Goal: Task Accomplishment & Management: Manage account settings

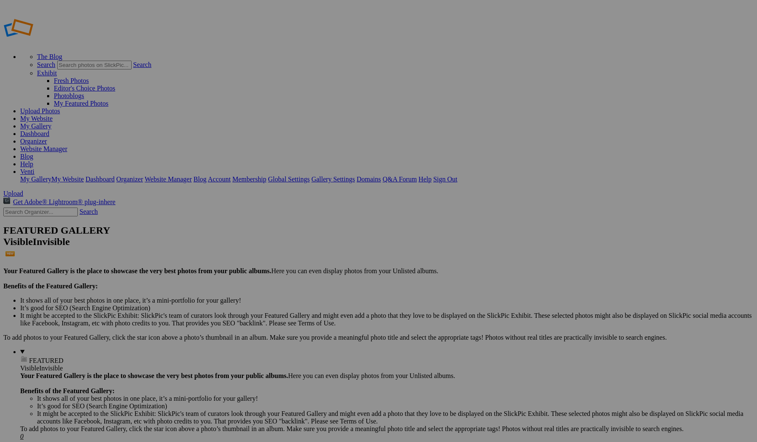
click at [302, 252] on span "Yes" at bounding box center [297, 253] width 10 height 7
type input "Soph pics"
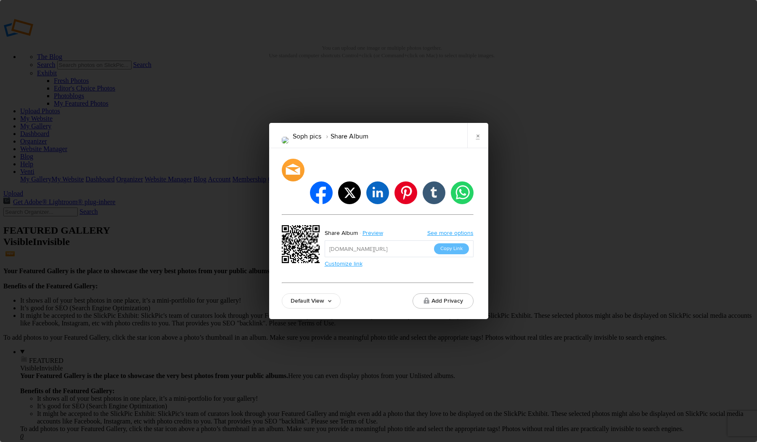
click at [319, 293] on link "Default View" at bounding box center [311, 300] width 59 height 15
click at [315, 248] on link "Proofing View" at bounding box center [311, 254] width 58 height 13
click at [449, 243] on button "Copy Link" at bounding box center [451, 248] width 35 height 11
